Goal: Task Accomplishment & Management: Complete application form

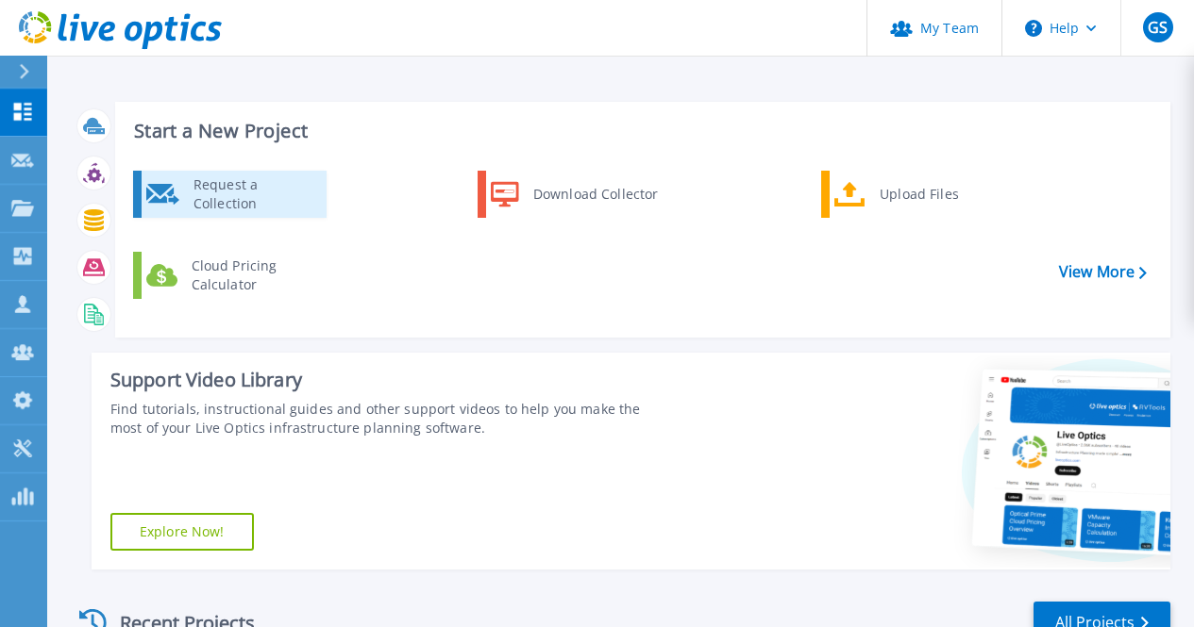
click at [253, 193] on div "Request a Collection" at bounding box center [253, 195] width 138 height 38
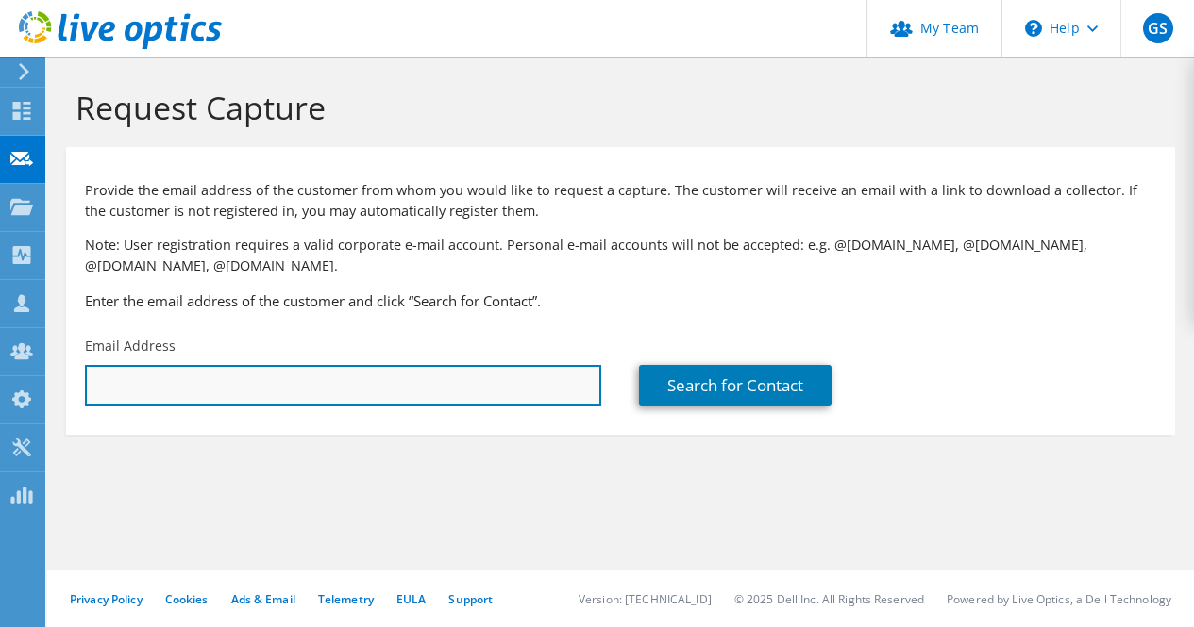
click at [449, 385] on input "text" at bounding box center [343, 386] width 516 height 42
paste input "[EMAIL_ADDRESS][DOMAIN_NAME]"
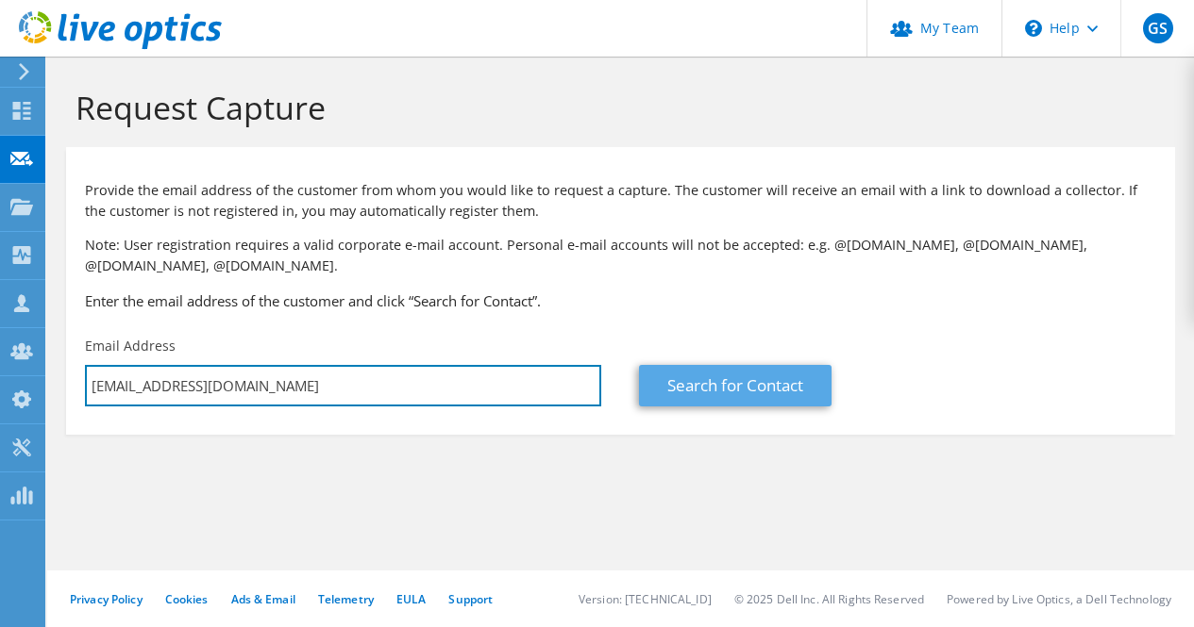
type input "abritoj@bpd.com.do"
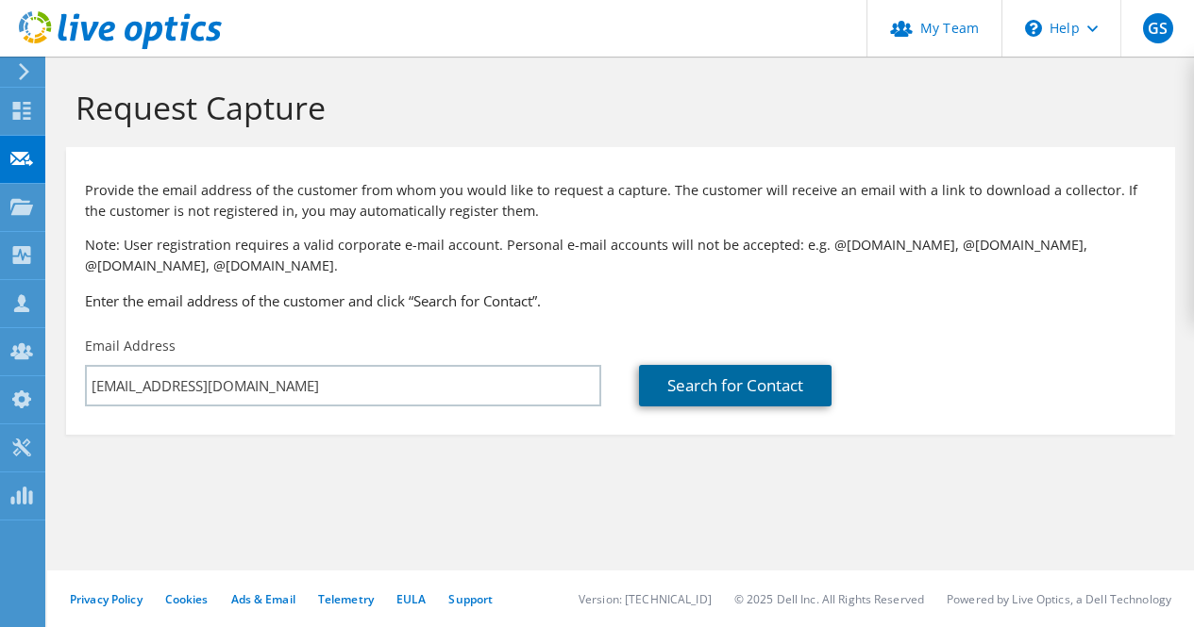
click at [692, 401] on link "Search for Contact" at bounding box center [735, 386] width 192 height 42
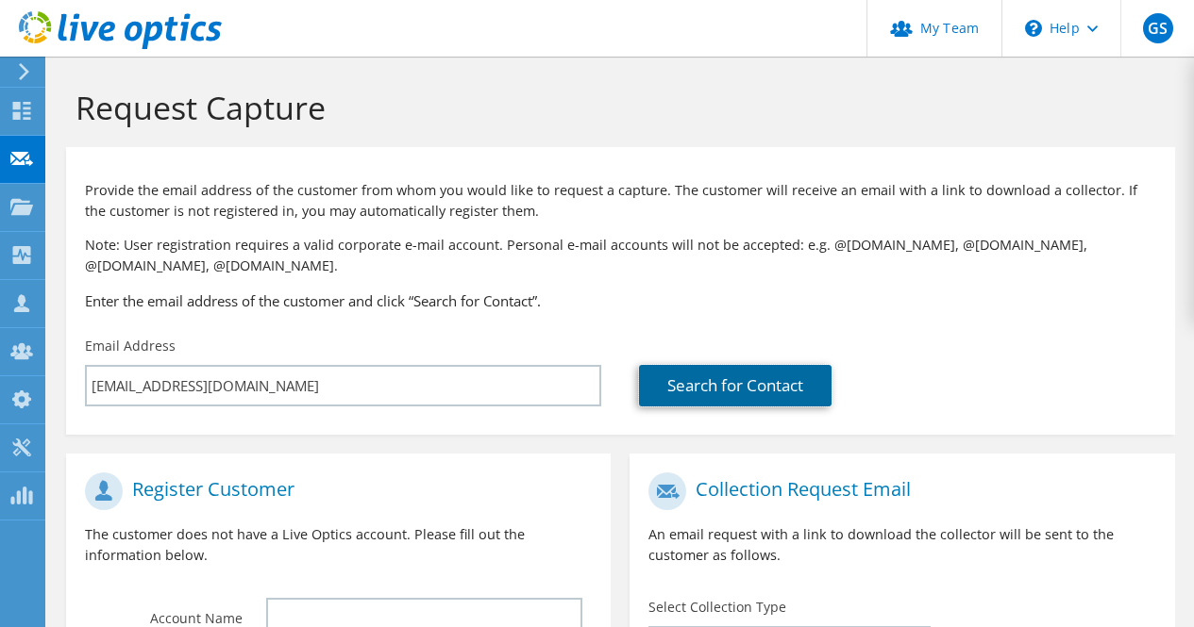
scroll to position [377, 0]
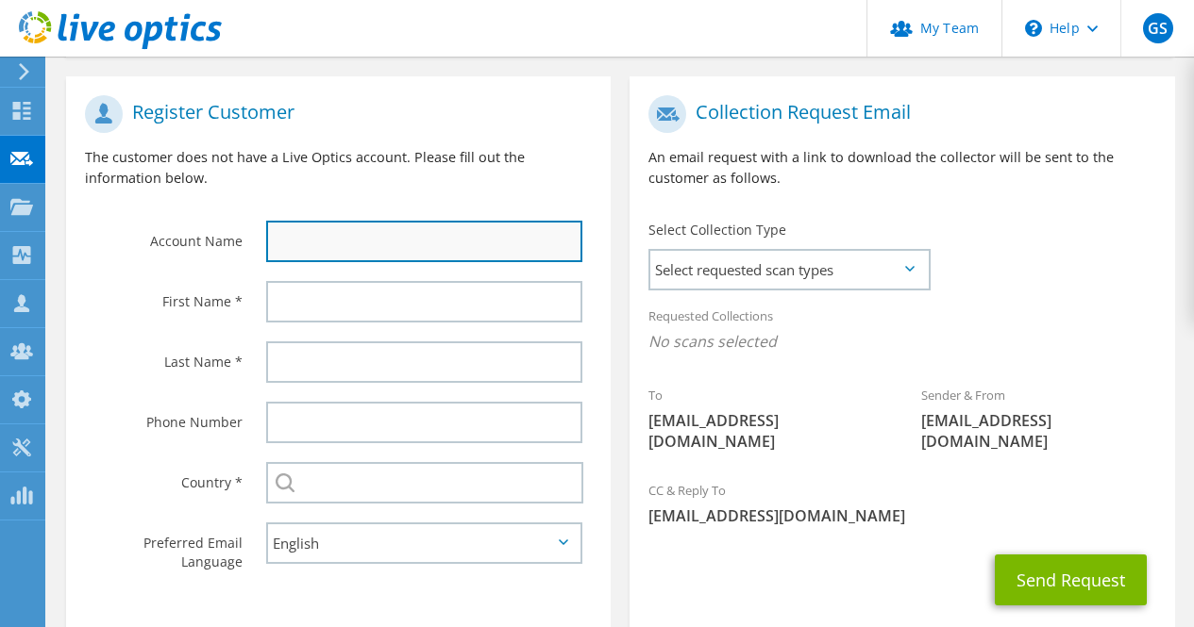
click at [333, 243] on input "text" at bounding box center [424, 242] width 316 height 42
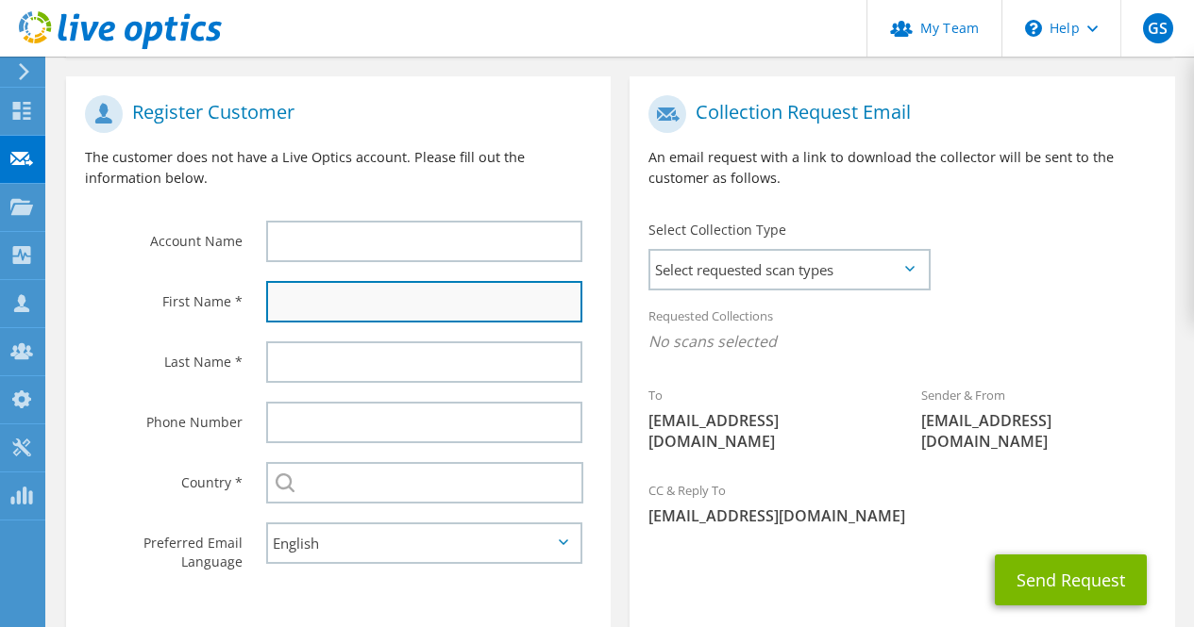
click at [325, 305] on input "text" at bounding box center [424, 302] width 316 height 42
paste input "ALBERTO JOSE BRITO JIMENEZ <abritoj@bpd.com.do>"
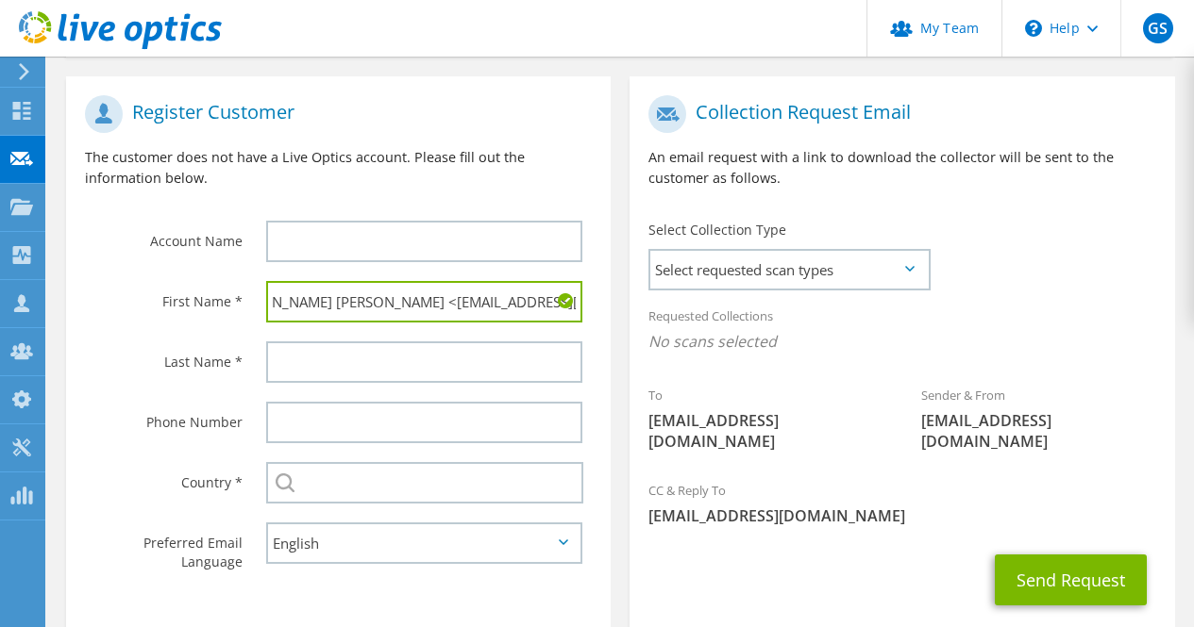
drag, startPoint x: 422, startPoint y: 305, endPoint x: 1207, endPoint y: 314, distance: 785.1
drag, startPoint x: 339, startPoint y: 299, endPoint x: 259, endPoint y: 299, distance: 79.3
click at [259, 299] on div "ALBERTO JOSE BRITO JIMENEZ" at bounding box center [428, 302] width 363 height 60
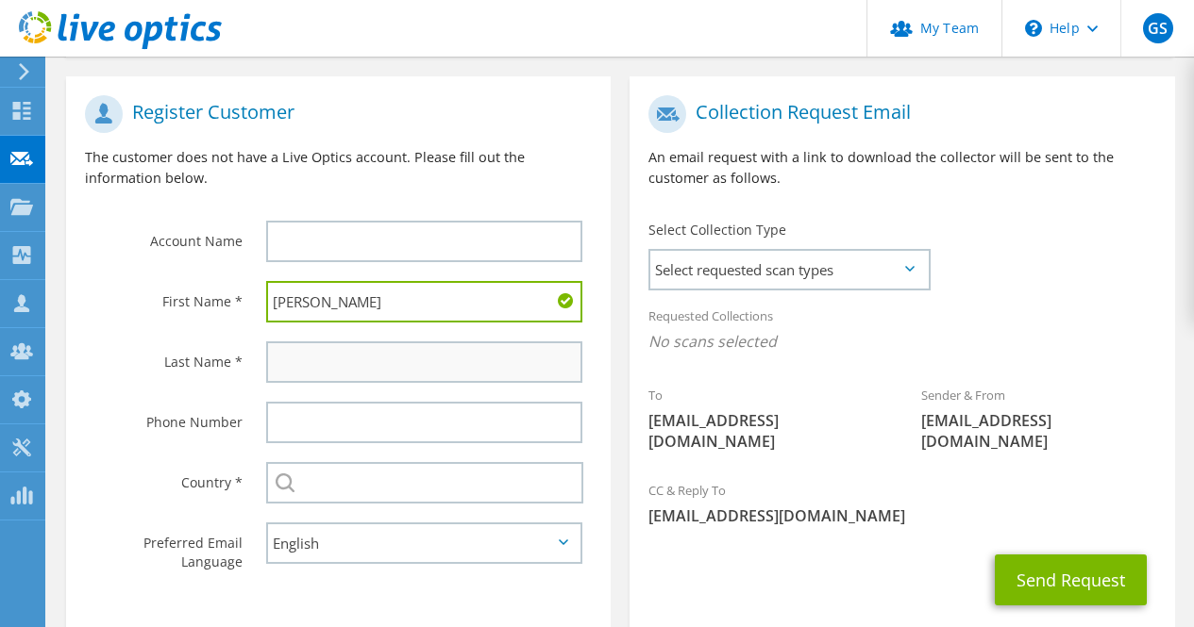
type input "Alberto Jose"
click at [312, 363] on input "text" at bounding box center [424, 363] width 316 height 42
paste input "BRITO JIMENEZ"
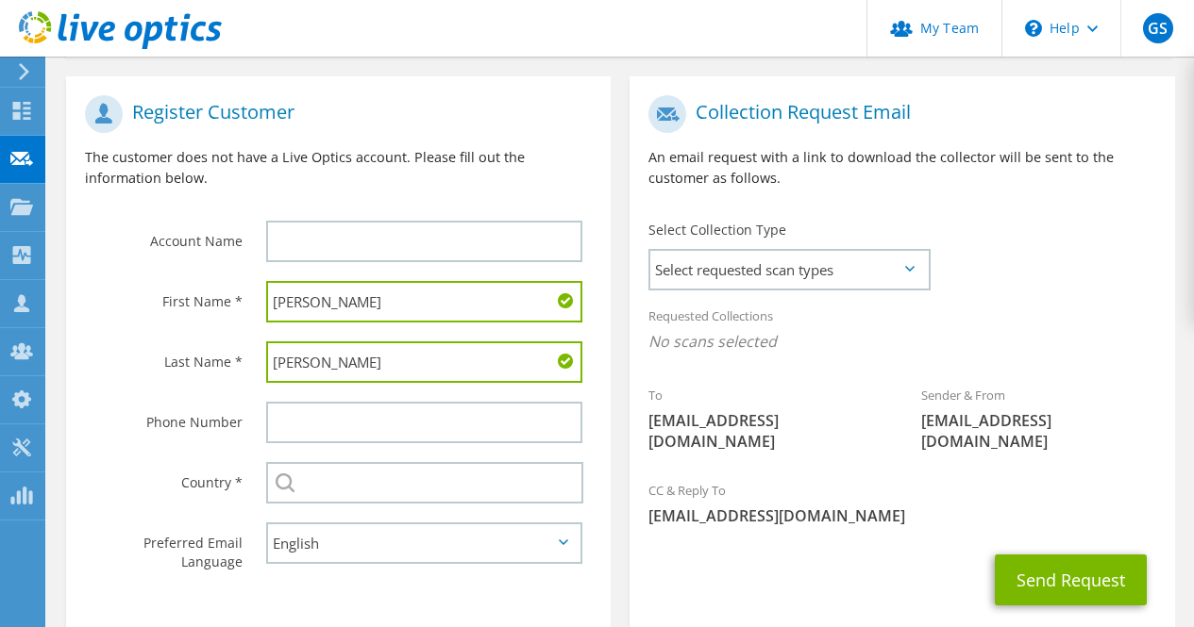
type input "Brito"
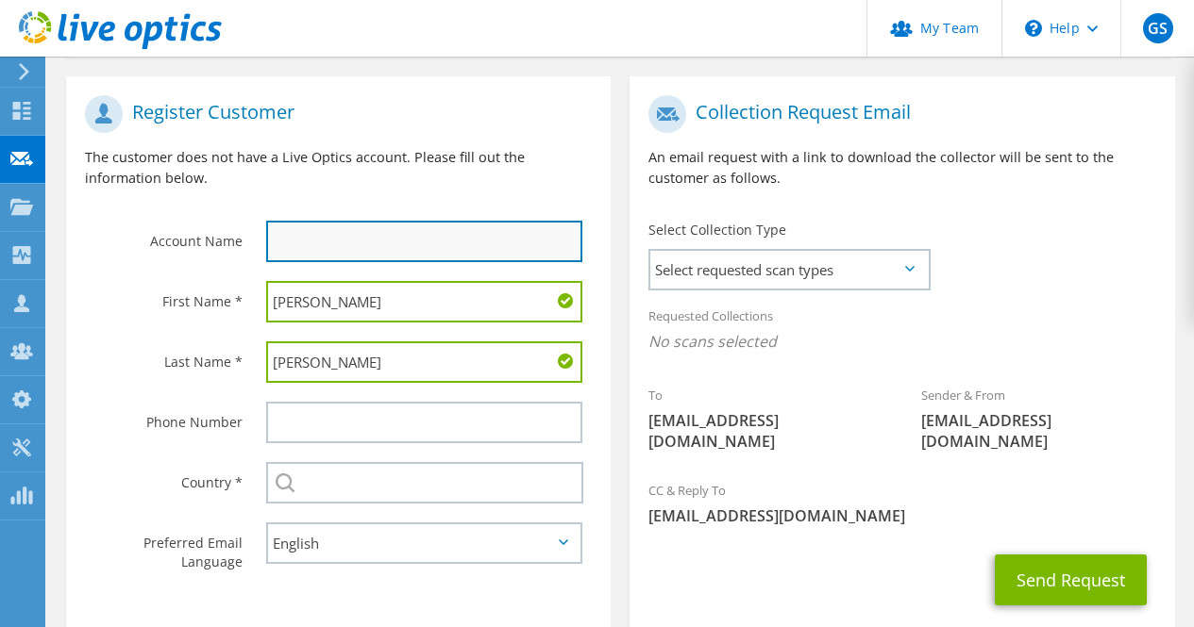
drag, startPoint x: 401, startPoint y: 251, endPoint x: 434, endPoint y: 261, distance: 34.6
click at [426, 260] on input "text" at bounding box center [424, 242] width 316 height 42
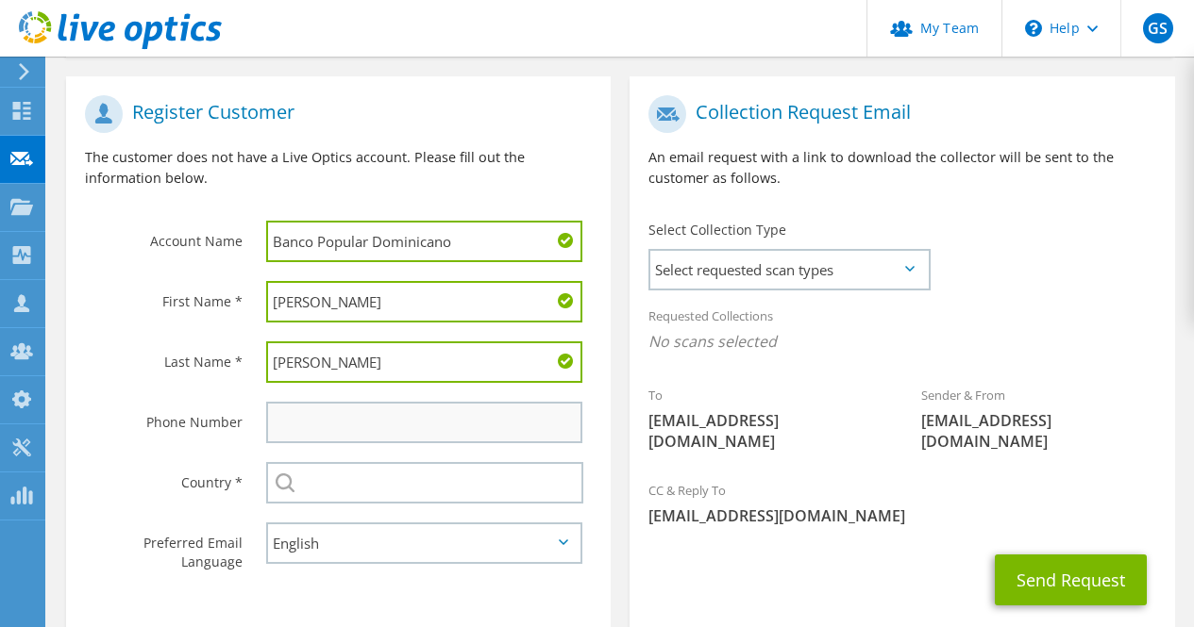
type input "Banco Popular Dominicano"
drag, startPoint x: 414, startPoint y: 424, endPoint x: 405, endPoint y: 446, distance: 24.5
click at [414, 424] on input "text" at bounding box center [424, 423] width 316 height 42
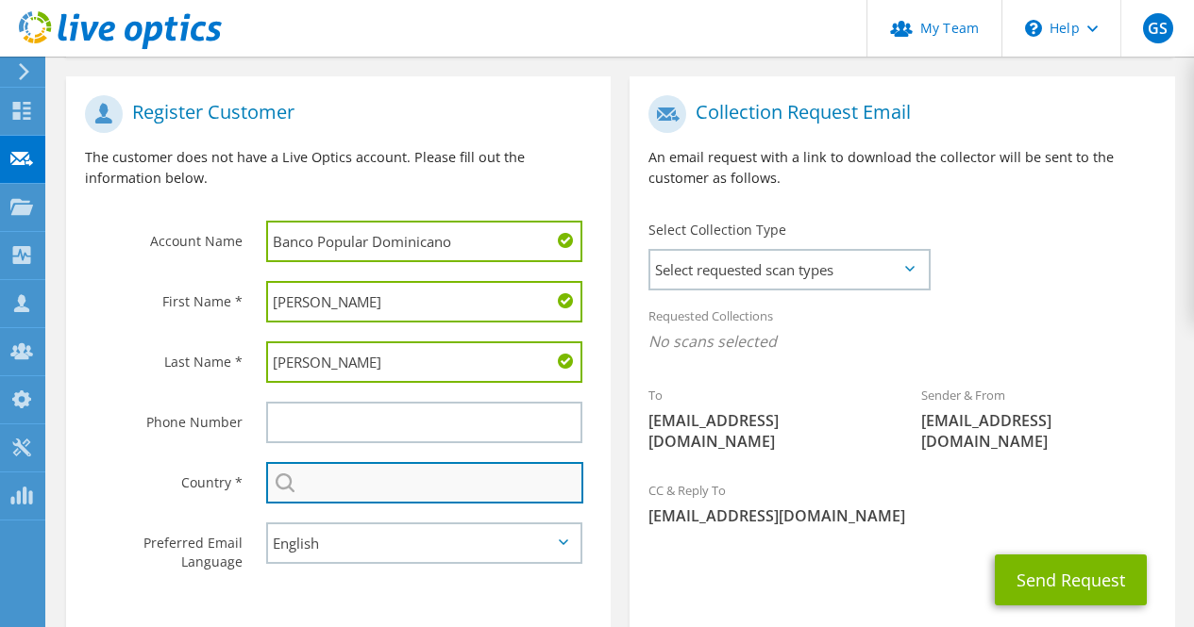
click at [316, 487] on input "text" at bounding box center [424, 483] width 317 height 42
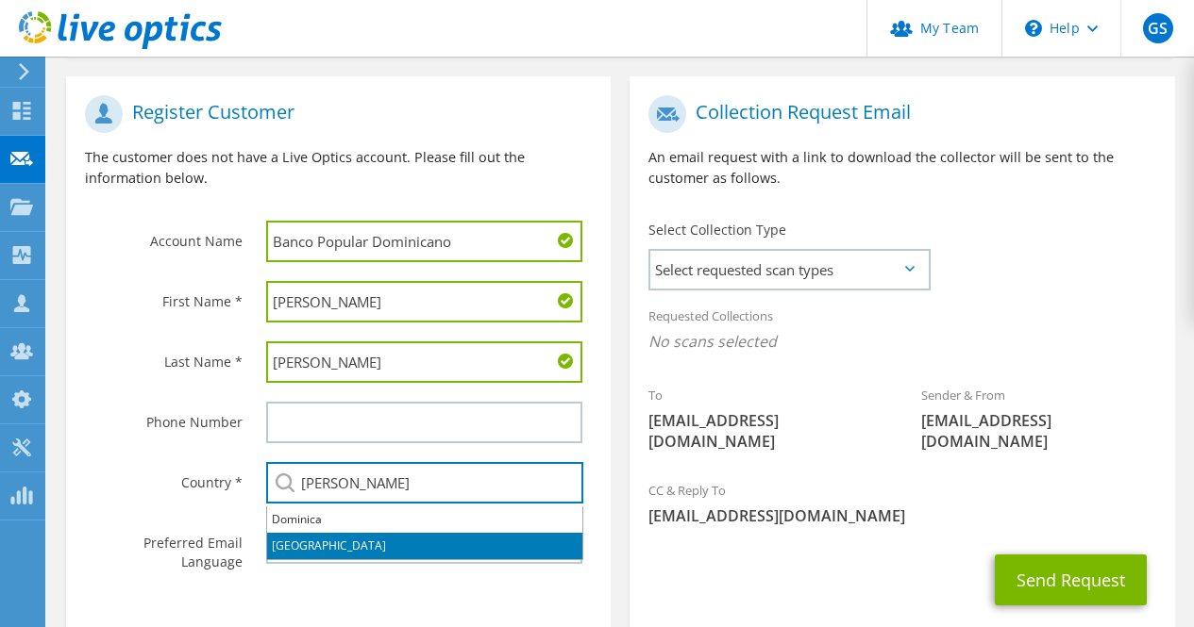
click at [304, 544] on li "[GEOGRAPHIC_DATA]" at bounding box center [424, 546] width 315 height 26
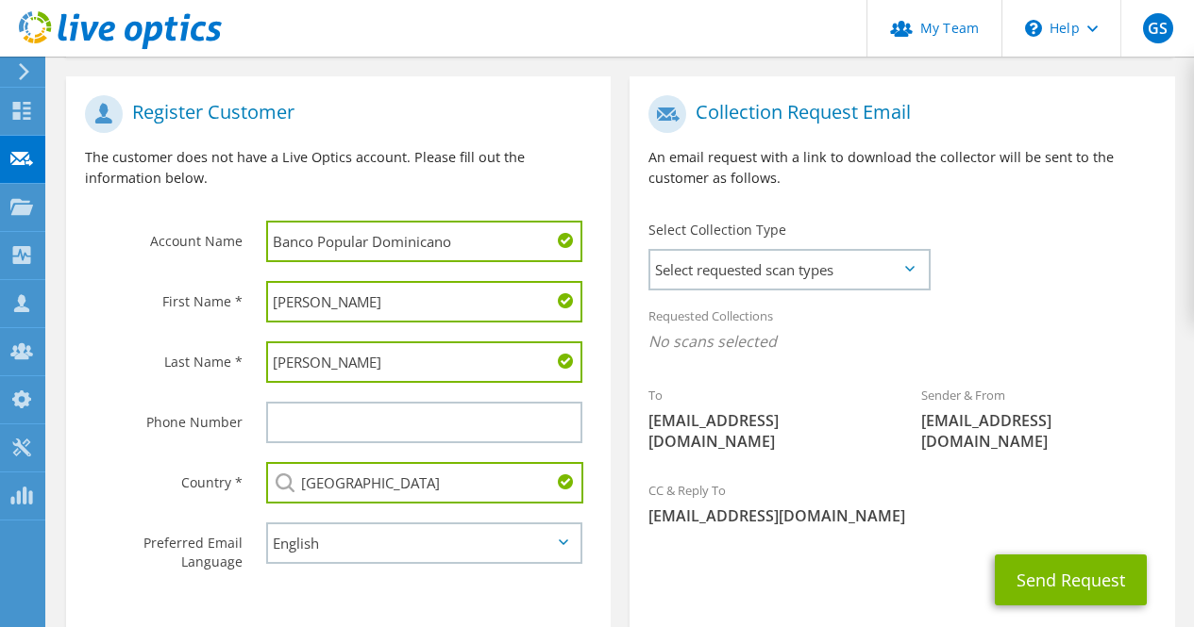
type input "[GEOGRAPHIC_DATA]"
click at [608, 548] on div "English Deutsch Español Français Italiano Polski Português Русский 한국어 中文 日本語" at bounding box center [428, 543] width 363 height 60
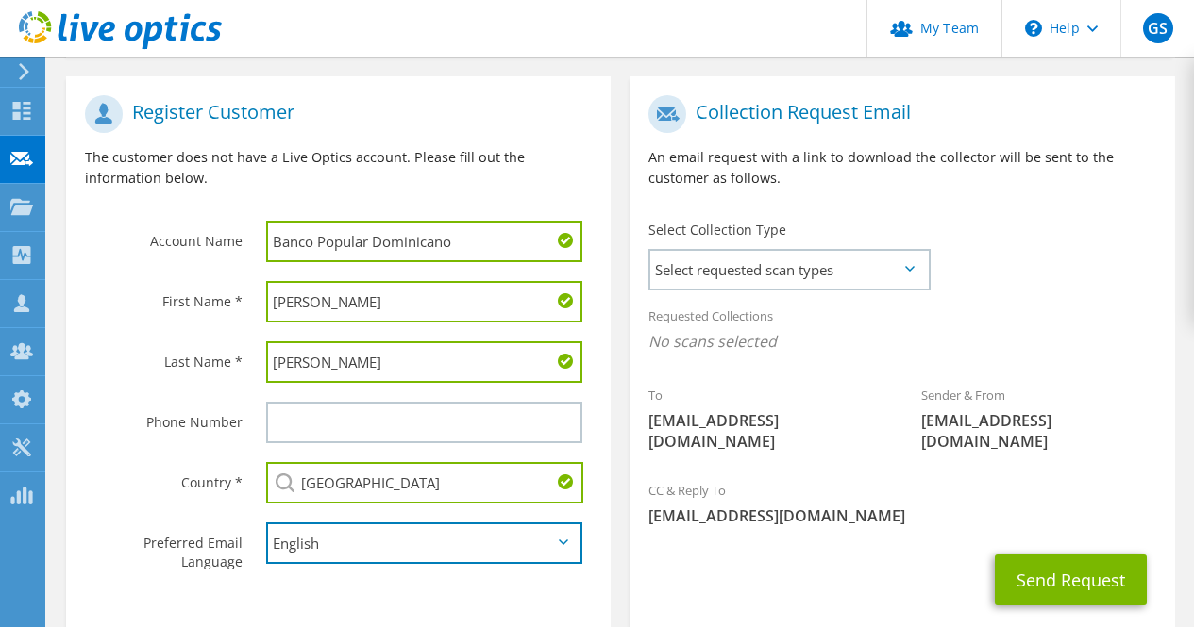
click at [573, 545] on select "English Deutsch Español Français Italiano Polski Português Русский 한국어 中文 日本語" at bounding box center [424, 544] width 316 height 42
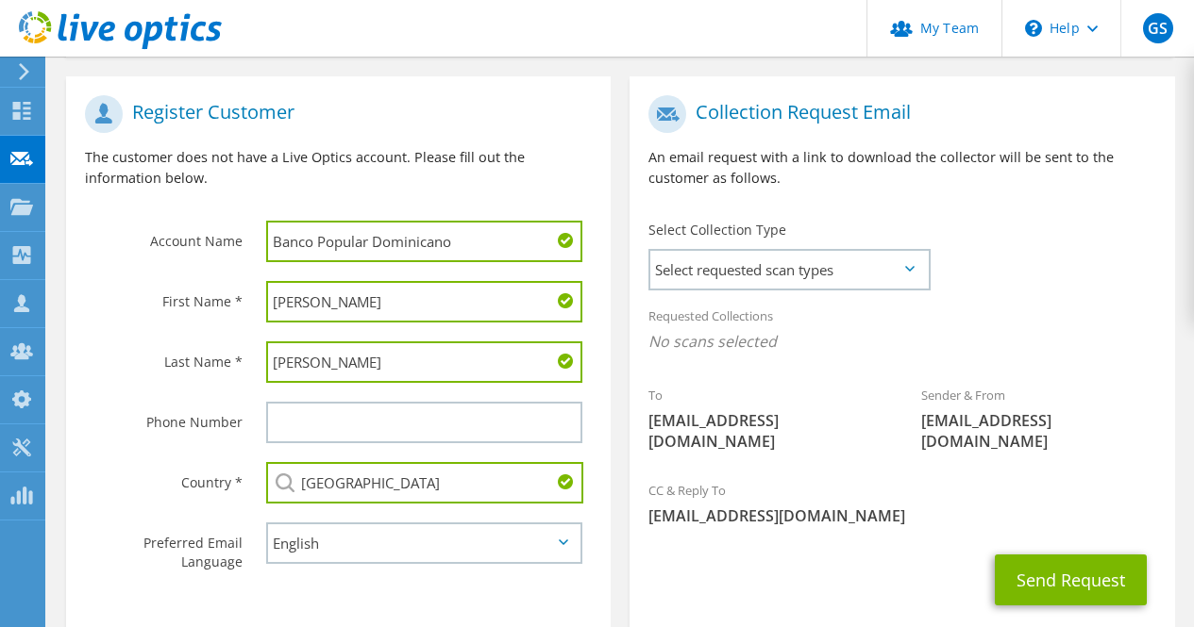
click at [709, 552] on div "Send Request" at bounding box center [901, 580] width 544 height 70
click at [786, 287] on span "Select requested scan types" at bounding box center [788, 270] width 277 height 38
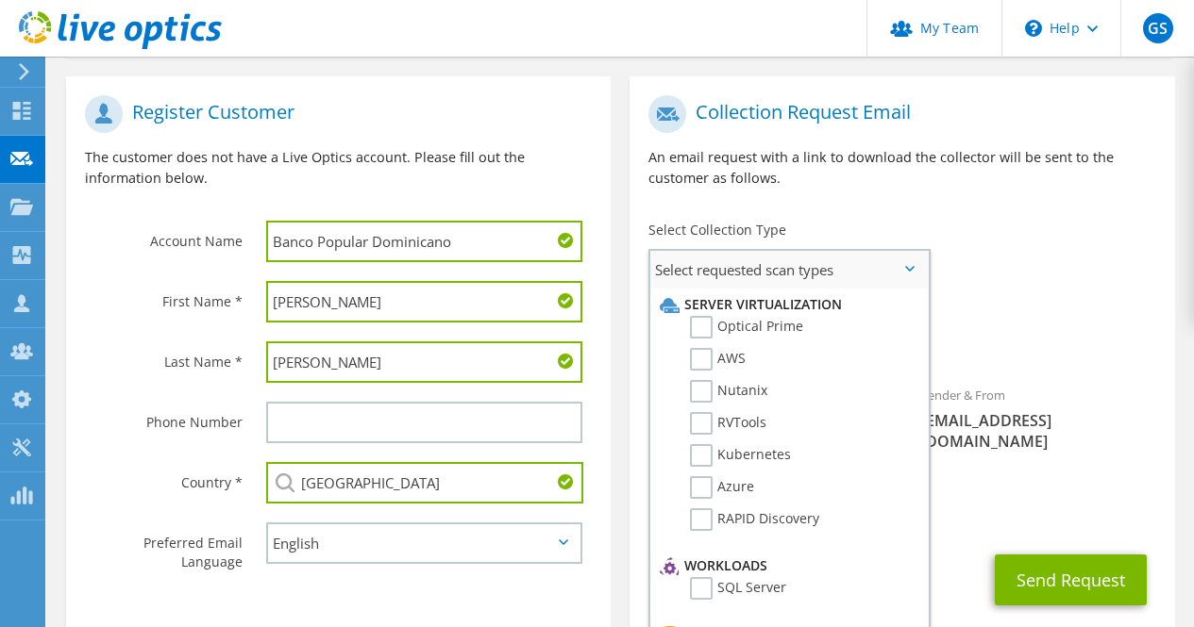
click at [802, 328] on li "Optical Prime" at bounding box center [786, 332] width 263 height 32
click at [783, 331] on label "Optical Prime" at bounding box center [746, 327] width 113 height 23
click at [0, 0] on input "Optical Prime" at bounding box center [0, 0] width 0 height 0
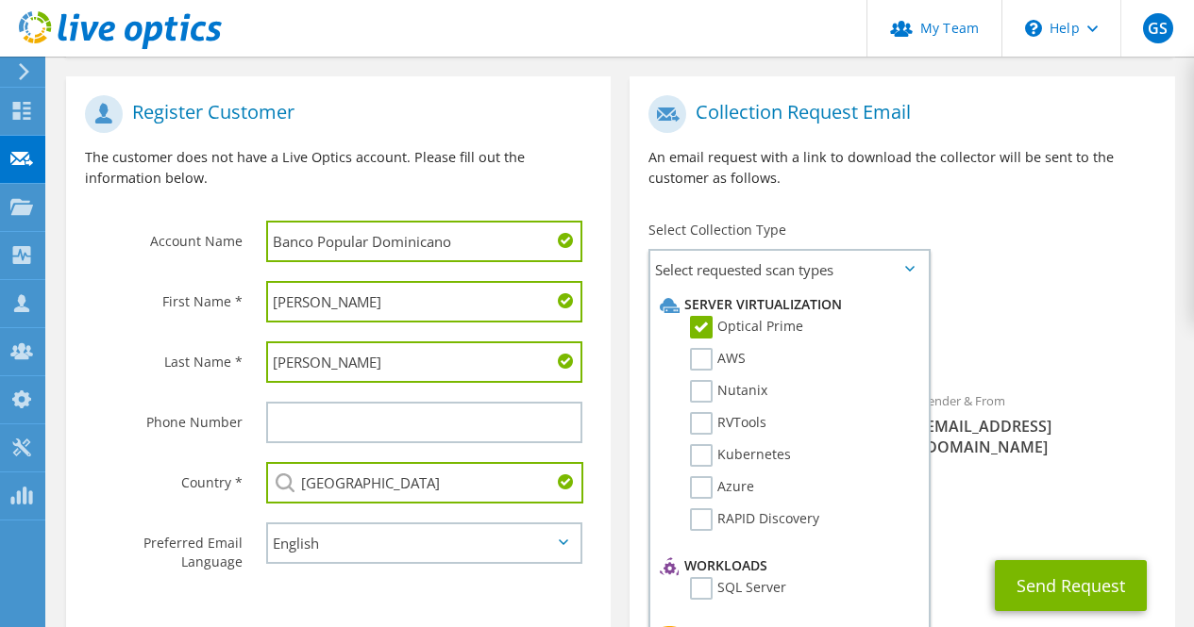
click at [1045, 326] on div "Requested Collections No scans selected Optical Prime" at bounding box center [901, 333] width 544 height 75
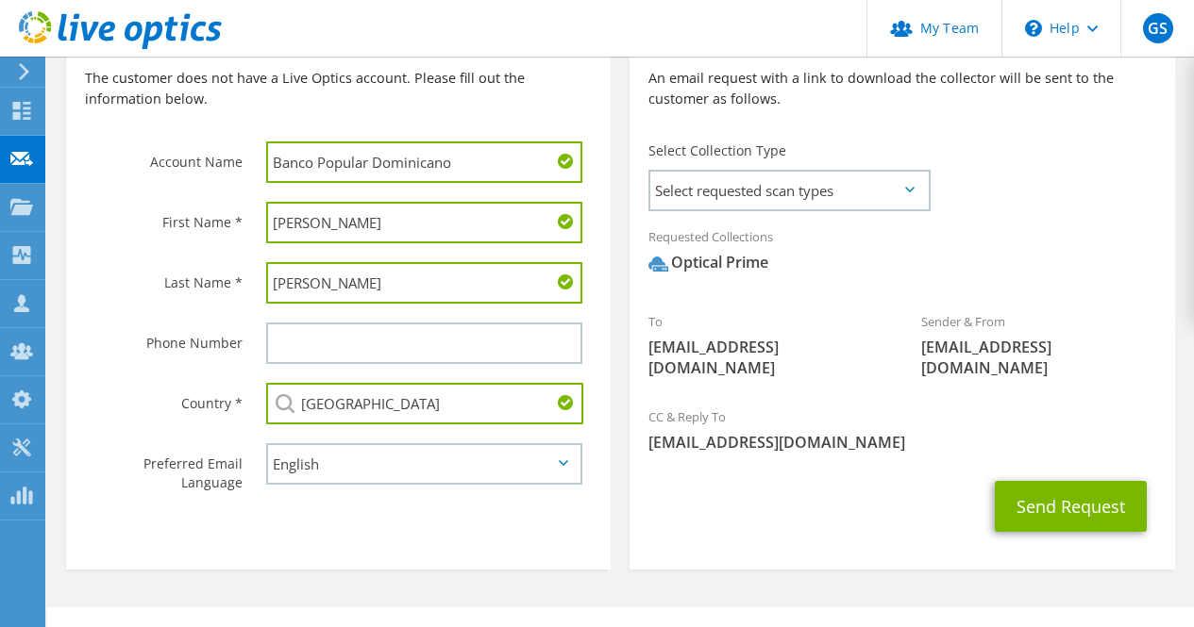
scroll to position [472, 0]
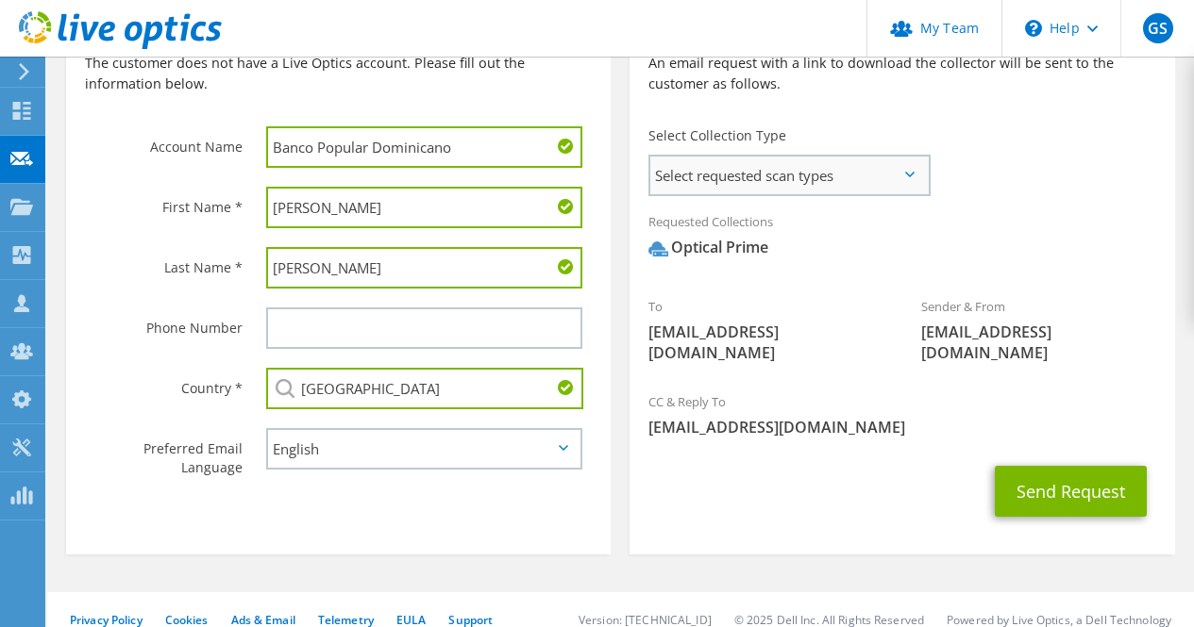
click at [820, 180] on span "Select requested scan types" at bounding box center [788, 176] width 277 height 38
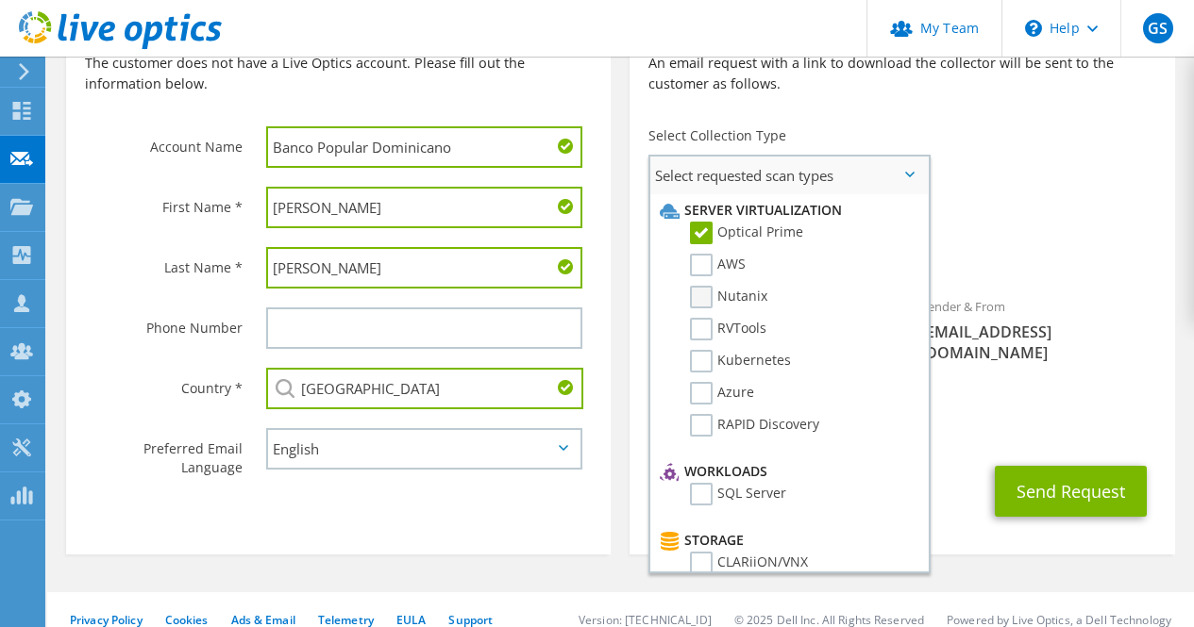
click at [737, 293] on label "Nutanix" at bounding box center [728, 297] width 77 height 23
click at [0, 0] on input "Nutanix" at bounding box center [0, 0] width 0 height 0
click at [1023, 235] on div "Requested Collections No scans selected Optical Prime Nutanix" at bounding box center [901, 239] width 544 height 75
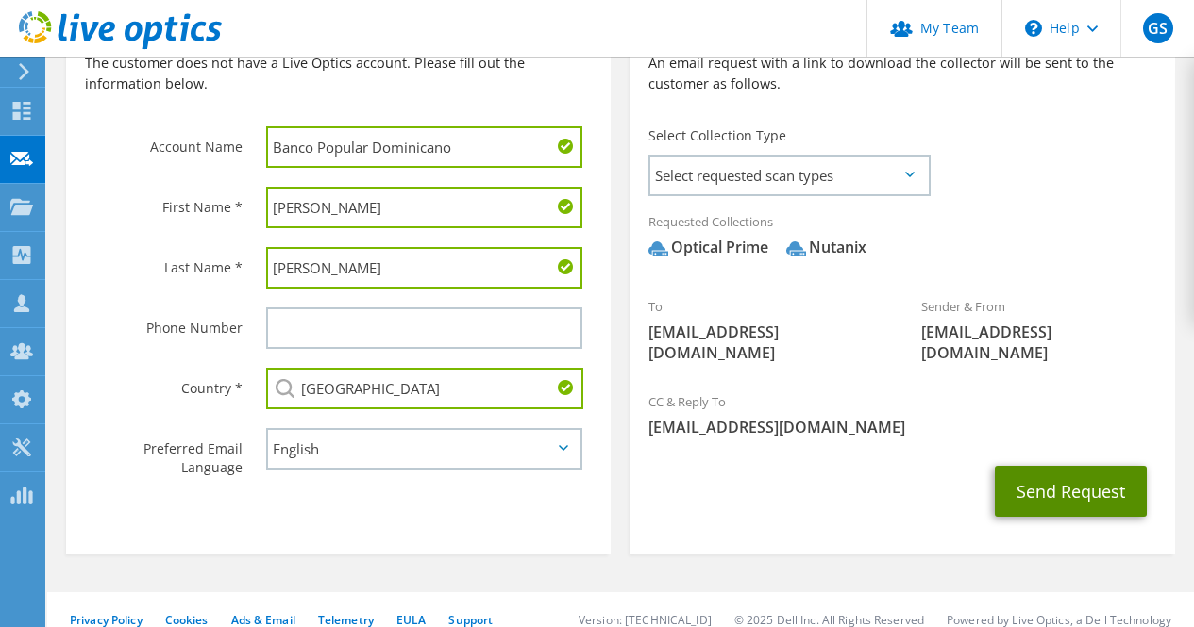
click at [1051, 477] on button "Send Request" at bounding box center [1071, 491] width 152 height 51
